Goal: Information Seeking & Learning: Learn about a topic

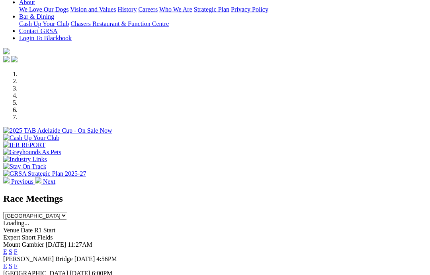
scroll to position [181, 0]
click at [18, 263] on link "F" at bounding box center [16, 266] width 4 height 7
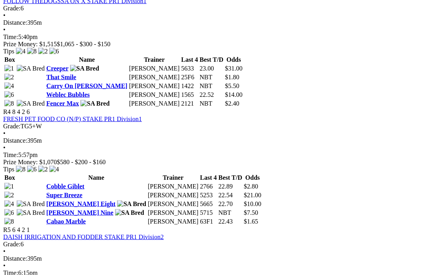
scroll to position [647, 0]
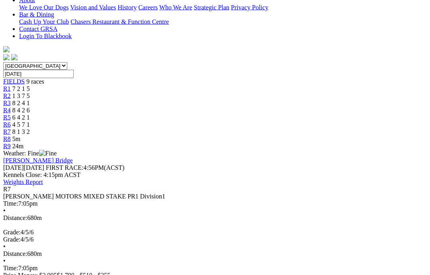
scroll to position [193, 0]
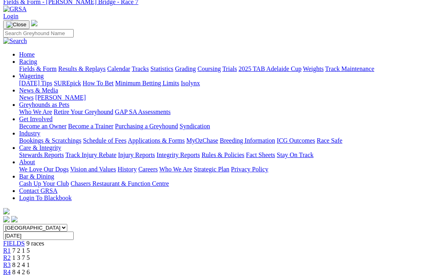
scroll to position [38, 0]
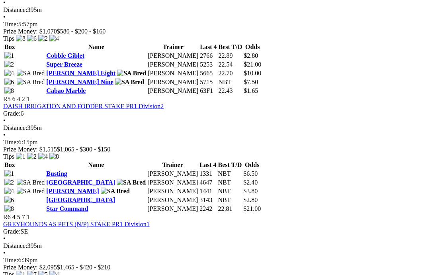
scroll to position [779, 0]
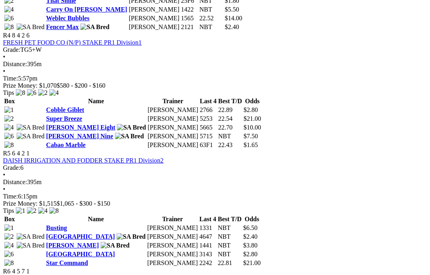
scroll to position [721, 2]
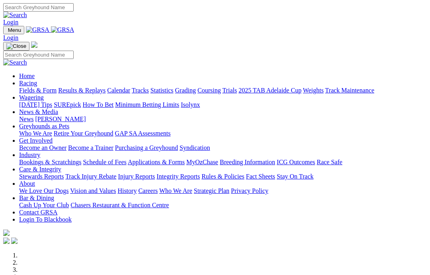
click at [37, 80] on link "Racing" at bounding box center [28, 83] width 18 height 7
click at [221, 87] on link "Coursing" at bounding box center [210, 90] width 24 height 7
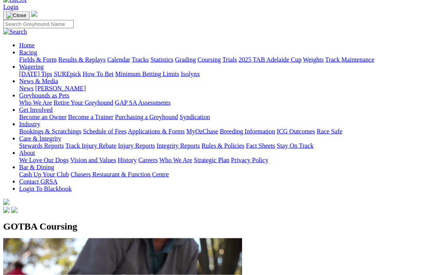
scroll to position [0, 3]
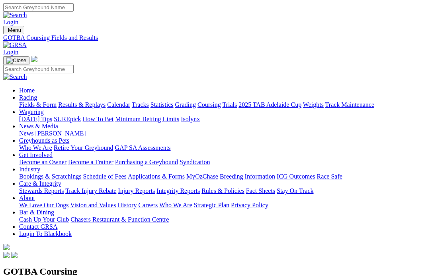
click at [61, 180] on link "Care & Integrity" at bounding box center [40, 183] width 42 height 7
click at [245, 187] on link "Rules & Policies" at bounding box center [223, 190] width 43 height 7
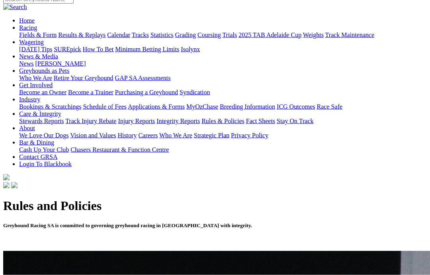
scroll to position [70, 0]
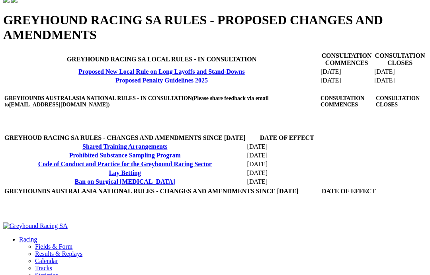
scroll to position [255, 0]
